Goal: Task Accomplishment & Management: Complete application form

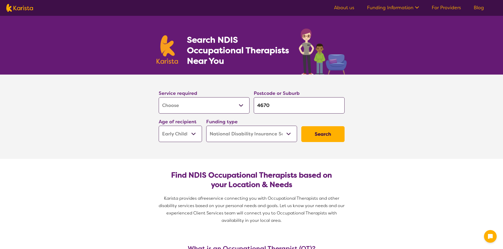
select select "[MEDICAL_DATA]"
select select "EC"
select select "NDIS"
select select "[MEDICAL_DATA]"
select select "EC"
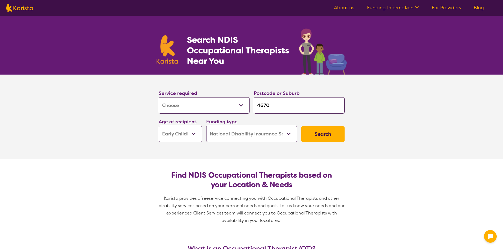
select select "NDIS"
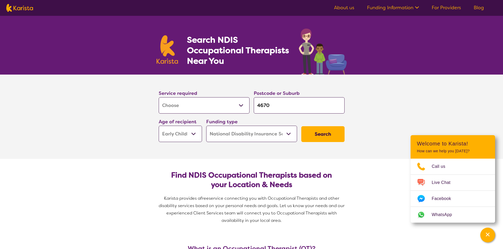
click at [327, 133] on button "Search" at bounding box center [322, 134] width 43 height 16
